Goal: Task Accomplishment & Management: Manage account settings

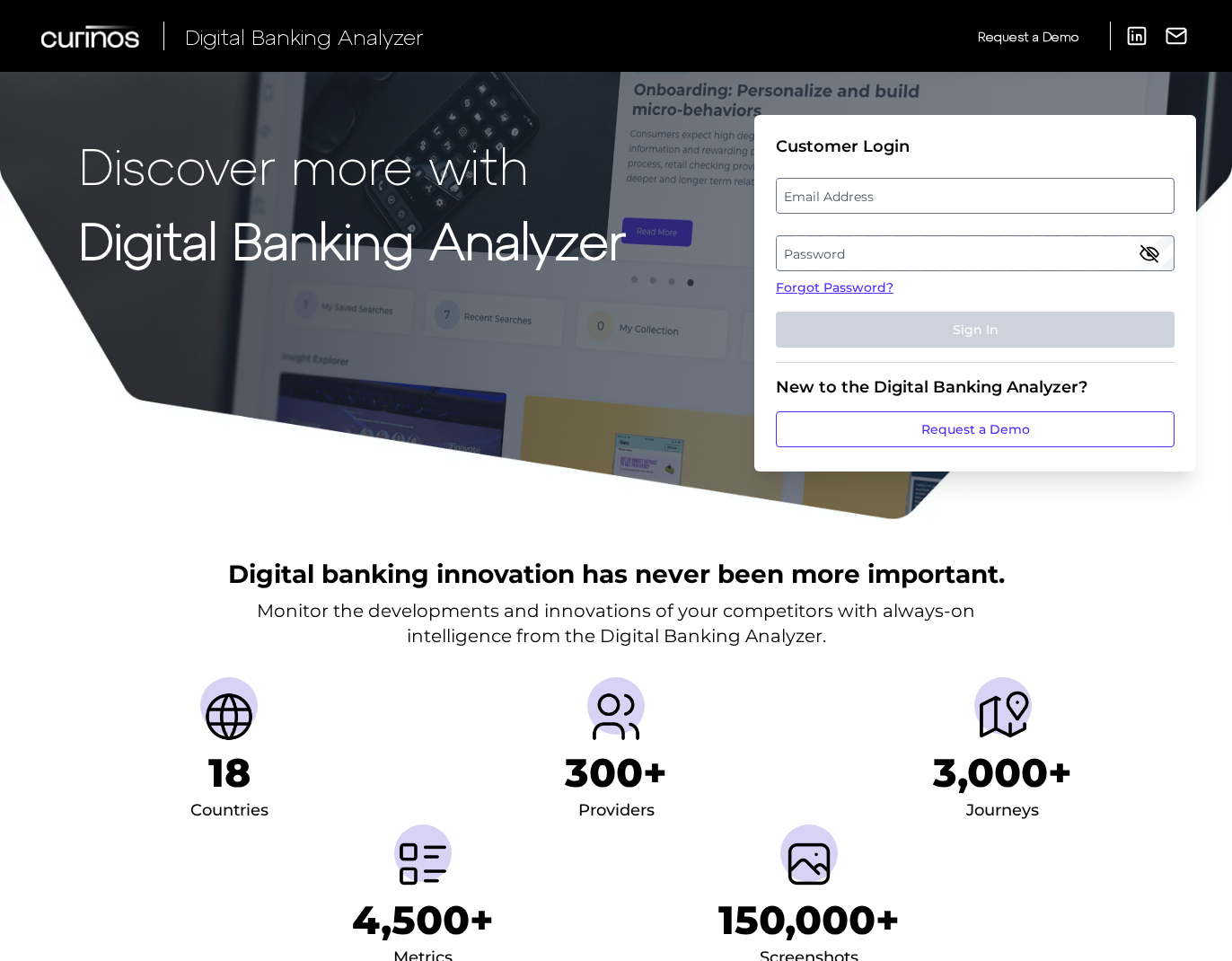
click at [988, 189] on label "Email Address" at bounding box center [975, 196] width 396 height 32
click at [988, 189] on input "email" at bounding box center [975, 196] width 399 height 36
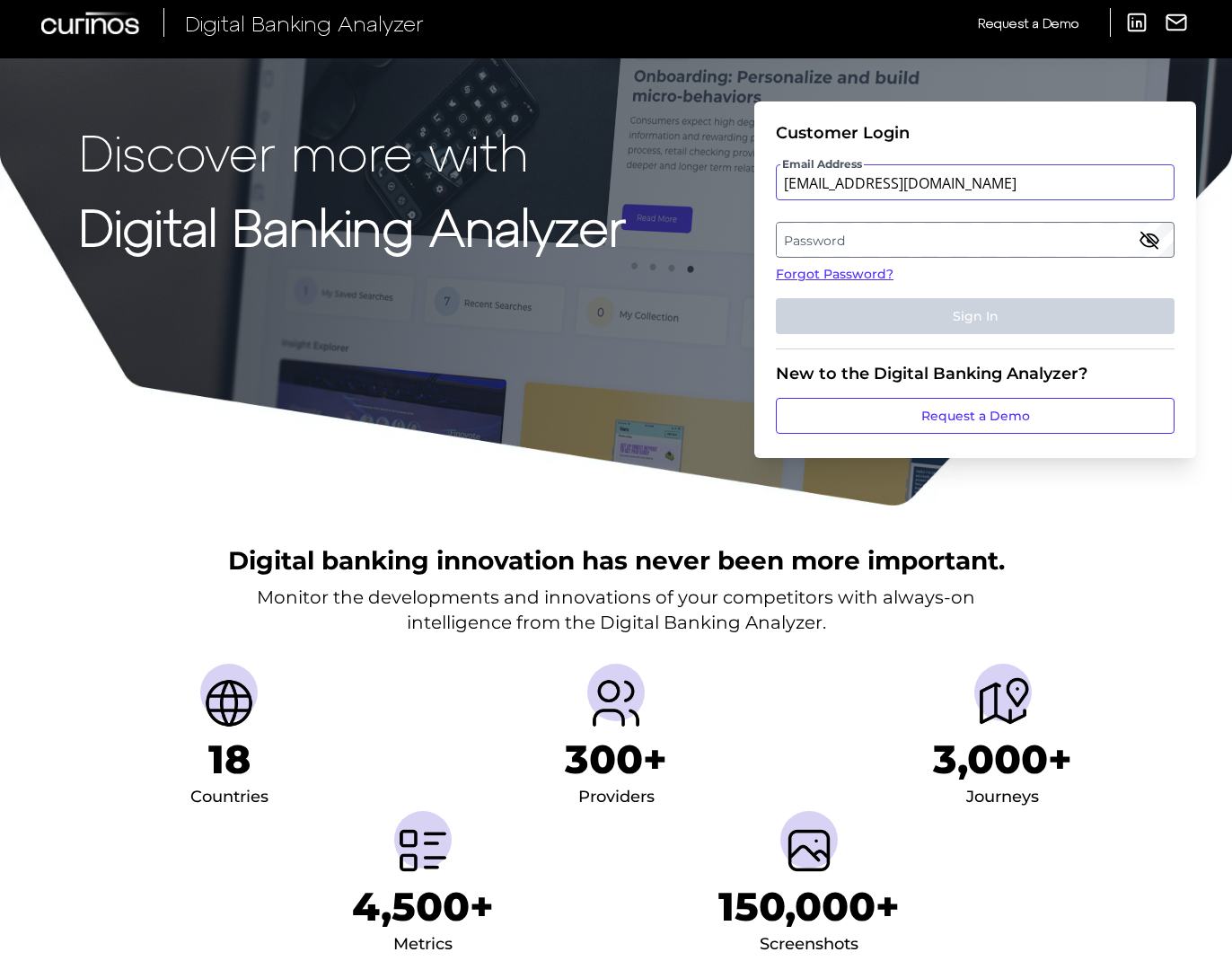
scroll to position [14, 0]
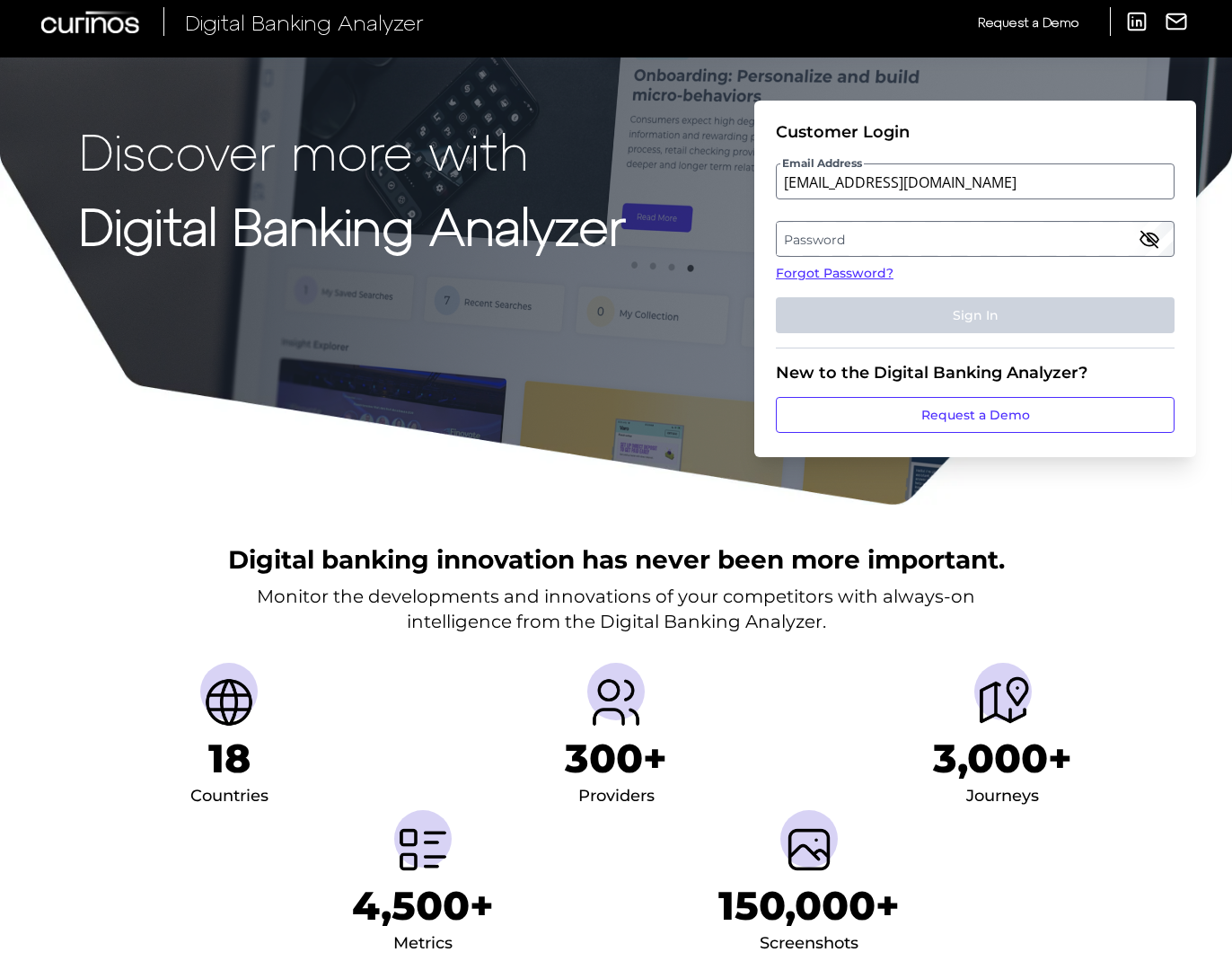
click at [832, 248] on label "Password" at bounding box center [975, 239] width 396 height 32
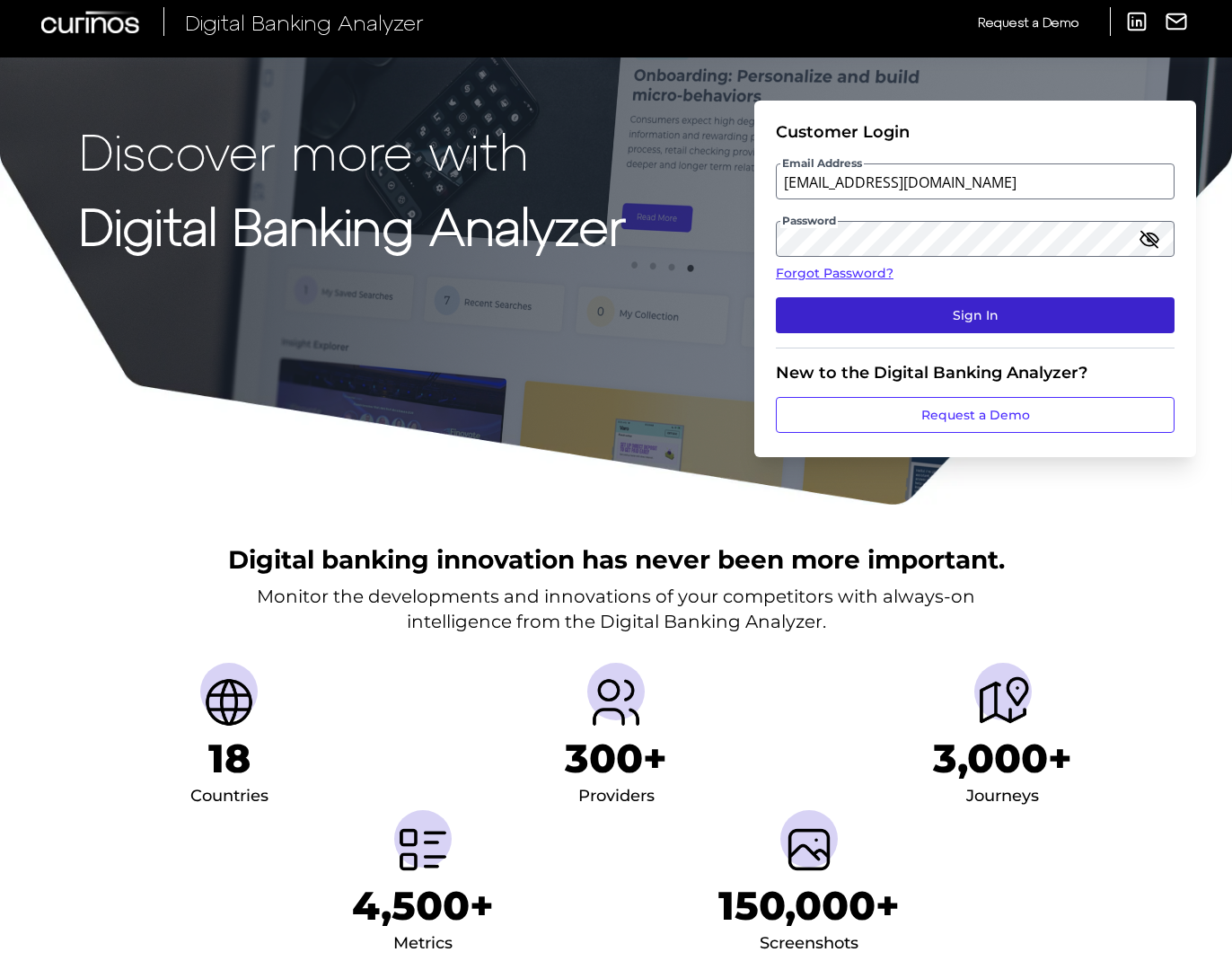
click at [934, 308] on button "Sign In" at bounding box center [975, 315] width 399 height 36
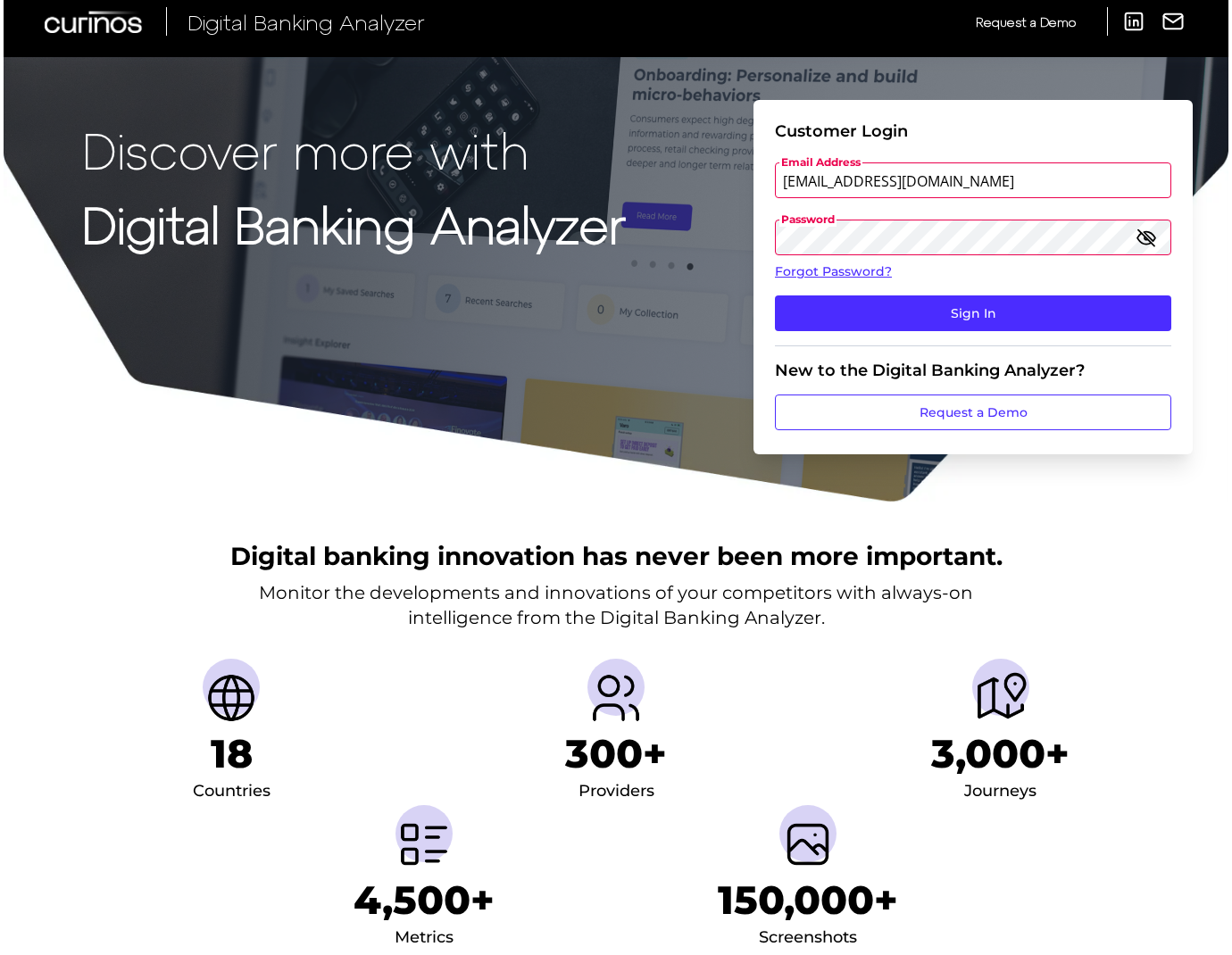
scroll to position [0, 0]
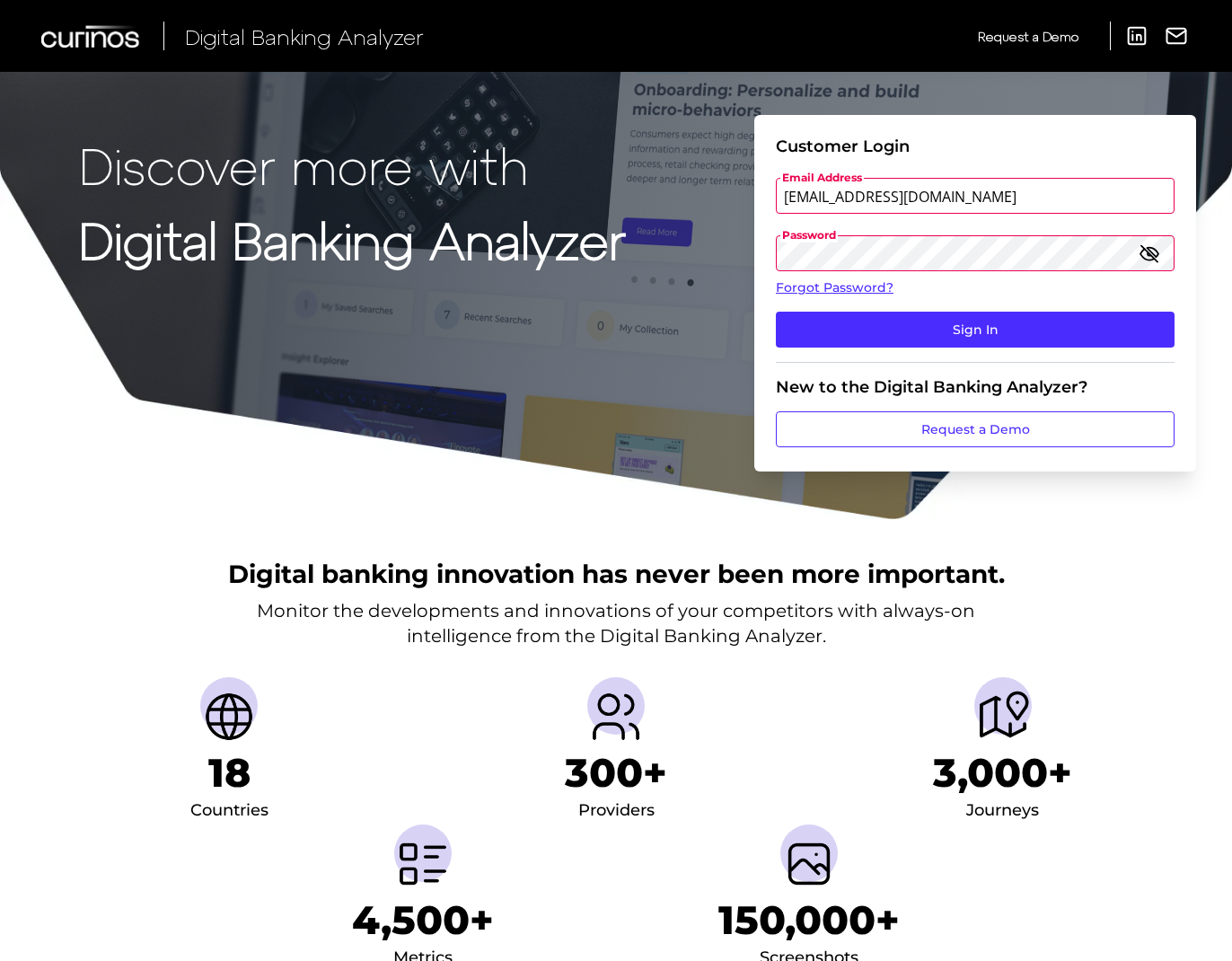
click at [1160, 255] on icon "button" at bounding box center [1149, 253] width 22 height 22
click at [888, 193] on input "[EMAIL_ADDRESS][DOMAIN_NAME]" at bounding box center [975, 196] width 399 height 36
paste input "AlanaziKh"
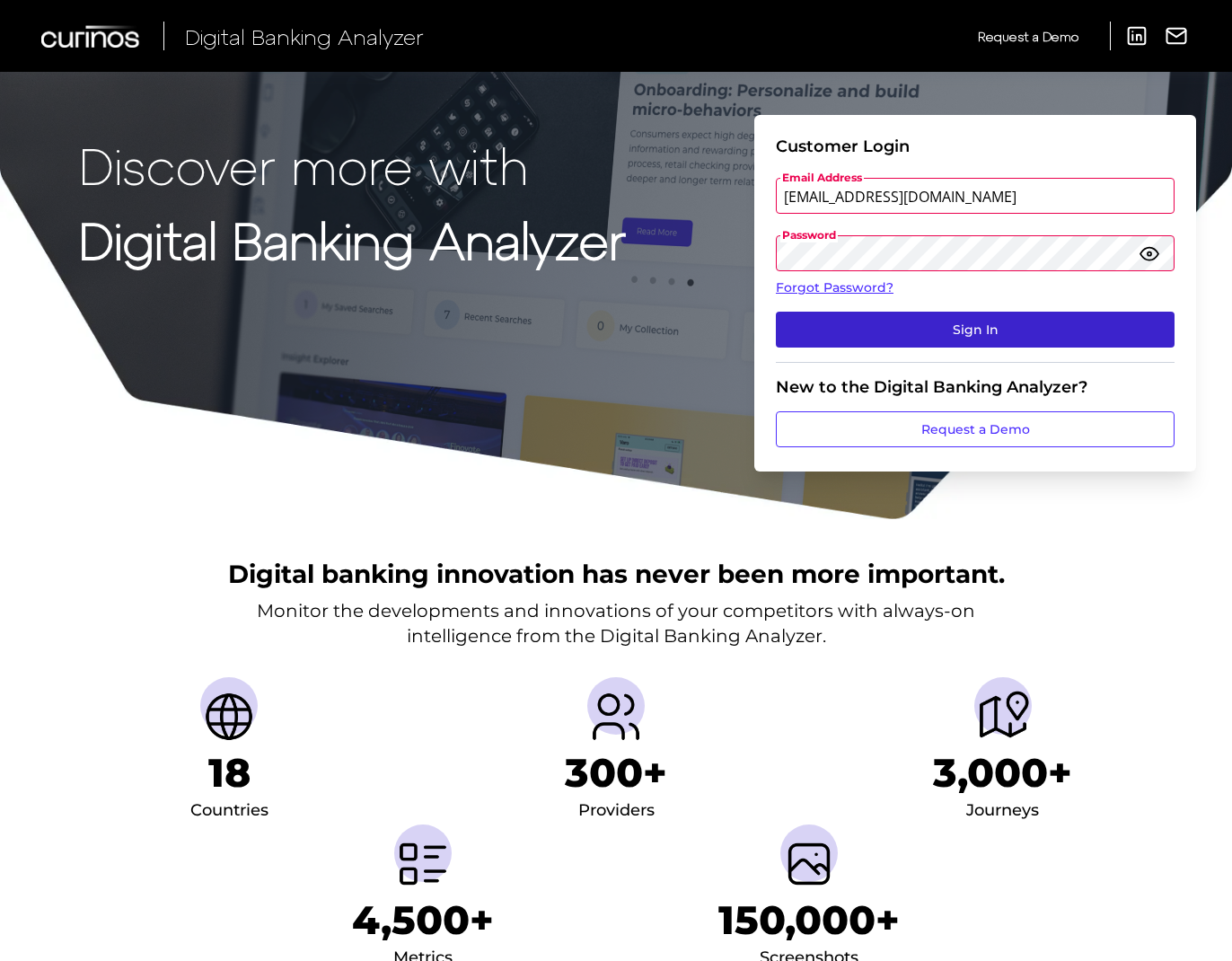
type input "[EMAIL_ADDRESS][DOMAIN_NAME]"
click at [907, 318] on button "Sign In" at bounding box center [975, 330] width 399 height 36
